Goal: Answer question/provide support

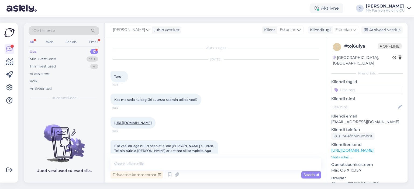
scroll to position [76, 0]
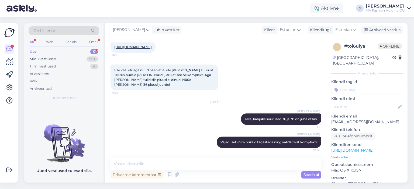
click at [86, 47] on div "Otsi kliente All Web Socials Email Uus 0 Minu vestlused 99+ Tiimi vestlused 4 A…" at bounding box center [63, 63] width 79 height 81
click at [90, 51] on div "Uus 0" at bounding box center [64, 52] width 71 height 8
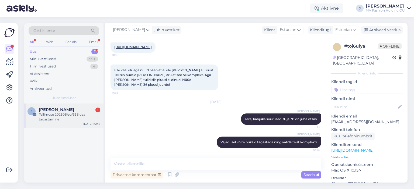
click at [75, 104] on div "[PERSON_NAME] 1 Tellimuse 202508/eu/338 osa tagastamine [DATE] 10:47" at bounding box center [63, 116] width 79 height 24
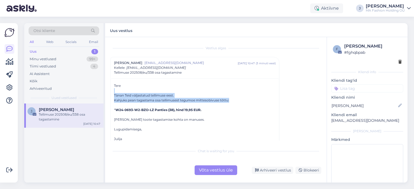
drag, startPoint x: 151, startPoint y: 95, endPoint x: 255, endPoint y: 99, distance: 104.1
click at [255, 99] on div "Tere Tänan Teid väljastatud tellimuse eest. Kahjuks pean tagastama osa tellimus…" at bounding box center [195, 113] width 162 height 58
click at [255, 99] on div "Kahjuks pean tagastama osa tellimusest tegumoe mittesobivuse tõttu:" at bounding box center [195, 100] width 162 height 5
drag, startPoint x: 246, startPoint y: 101, endPoint x: 108, endPoint y: 96, distance: 137.7
click at [119, 96] on div "Tere Tänan Teid väljastatud tellimuse eest. Kahjuks pean tagastama osa tellimus…" at bounding box center [195, 113] width 162 height 58
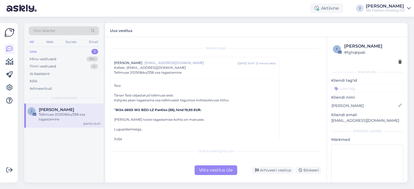
click at [176, 106] on div at bounding box center [195, 105] width 162 height 5
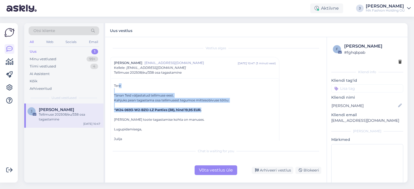
drag, startPoint x: 211, startPoint y: 108, endPoint x: 120, endPoint y: 88, distance: 94.0
click at [120, 87] on div "Tere Tänan Teid väljastatud tellimuse eest. Kahjuks pean tagastama osa tellimus…" at bounding box center [195, 113] width 162 height 58
drag, startPoint x: 196, startPoint y: 118, endPoint x: 126, endPoint y: 85, distance: 77.5
click at [129, 86] on div "Tere Tänan Teid väljastatud tellimuse eest. Kahjuks pean tagastama osa tellimus…" at bounding box center [195, 113] width 162 height 58
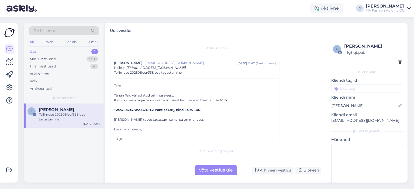
click at [217, 171] on div "Võta vestlus üle" at bounding box center [215, 171] width 43 height 10
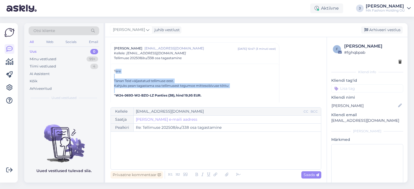
drag, startPoint x: 116, startPoint y: 68, endPoint x: 257, endPoint y: 90, distance: 142.7
click at [257, 90] on div "Tere Tänan Teid väljastatud tellimuse eest. Kahjuks pean tagastama osa tellimus…" at bounding box center [195, 97] width 168 height 67
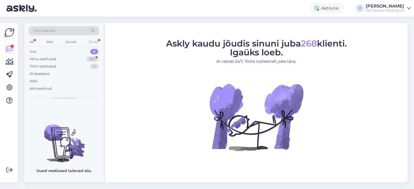
click at [95, 39] on div "Email" at bounding box center [93, 42] width 11 height 7
click at [87, 58] on div "99+" at bounding box center [92, 59] width 12 height 5
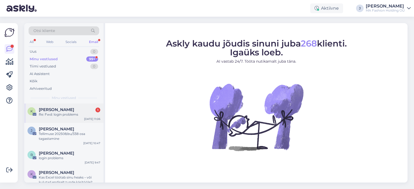
click at [77, 118] on div "K Kälina Sarv 1 Re: Fwd: login problems Aug 25 11:06" at bounding box center [63, 113] width 79 height 19
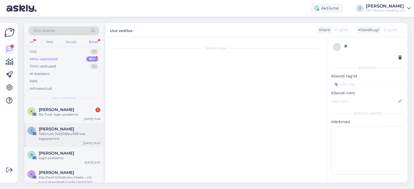
click at [77, 144] on div "J Julija Markova Tellimuse 202508/eu/338 osa tagastamine Aug 25 10:47" at bounding box center [63, 135] width 79 height 24
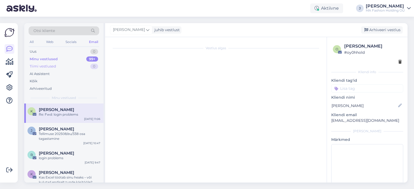
scroll to position [6, 0]
